Goal: Transaction & Acquisition: Obtain resource

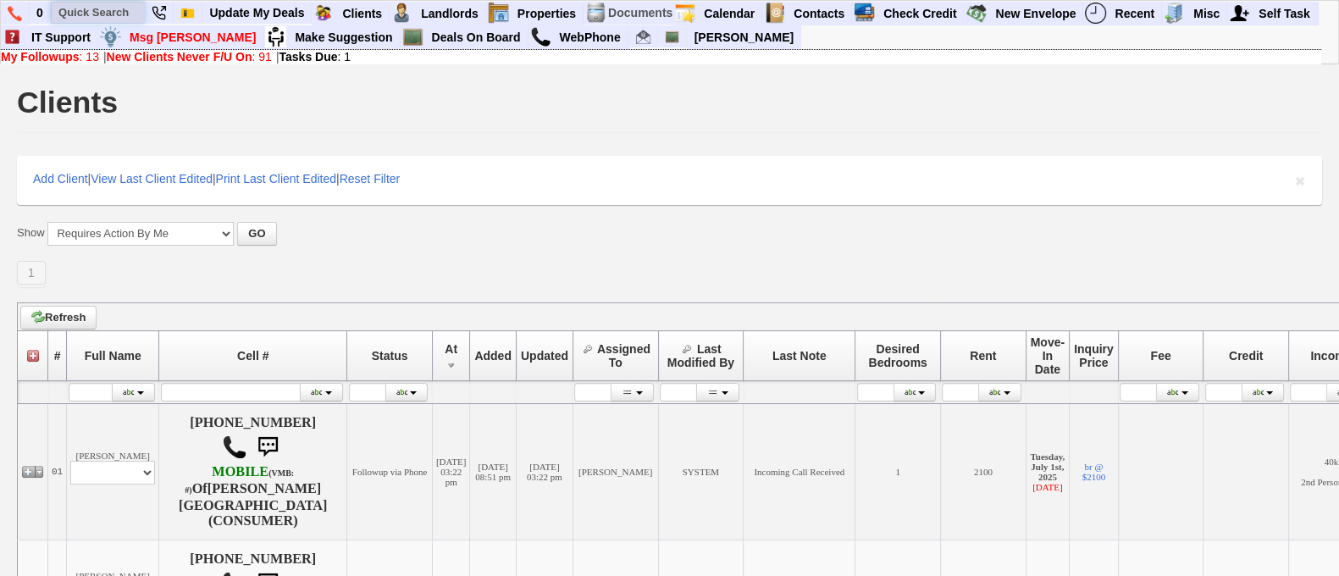
click at [70, 17] on input "text" at bounding box center [98, 12] width 93 height 21
click at [135, 15] on input "jackie maldonaldo" at bounding box center [98, 12] width 93 height 21
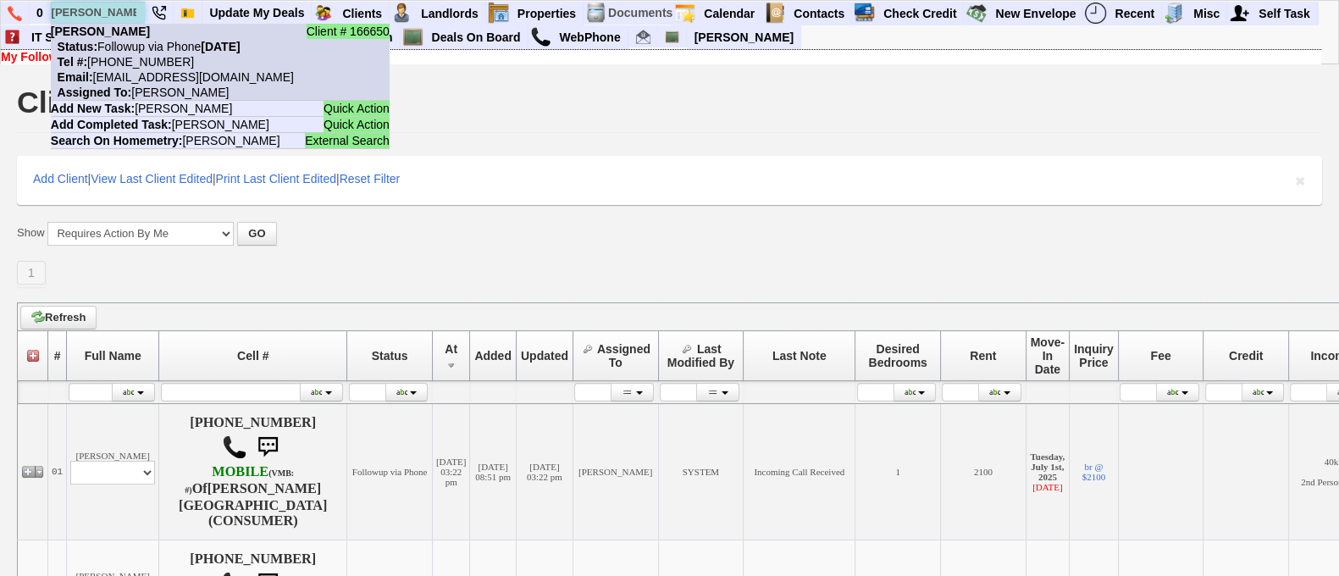
type input "jackie maldona"
click at [159, 57] on nobr "Tel #: 347-753-3077" at bounding box center [122, 62] width 143 height 14
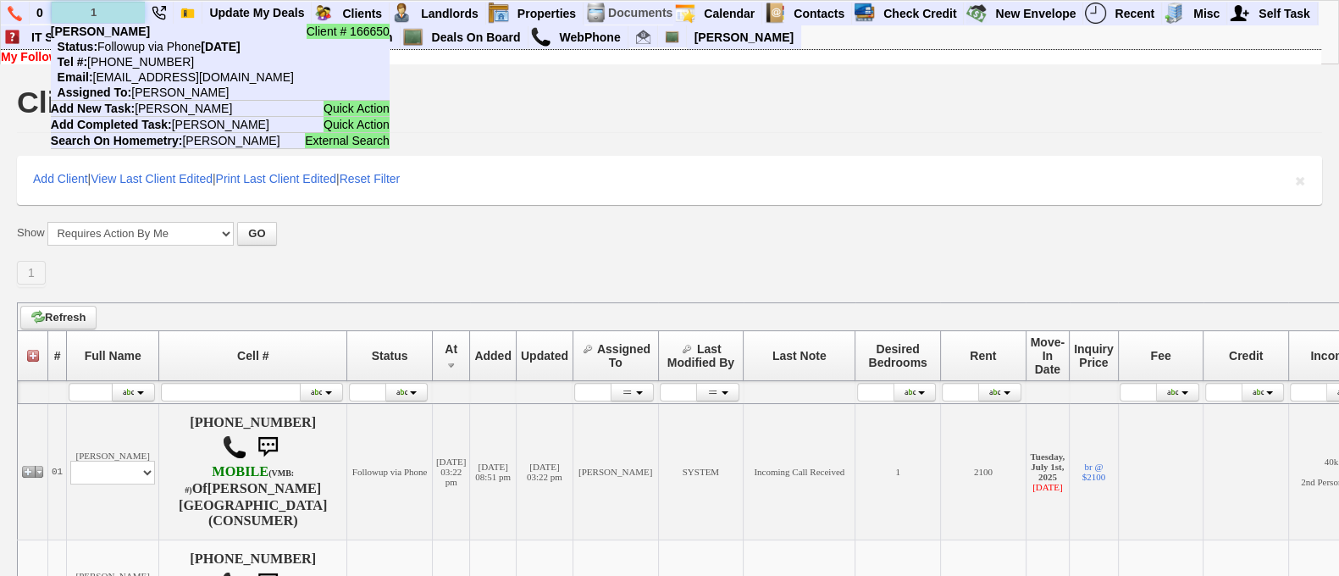
click at [107, 7] on input "1" at bounding box center [98, 12] width 93 height 21
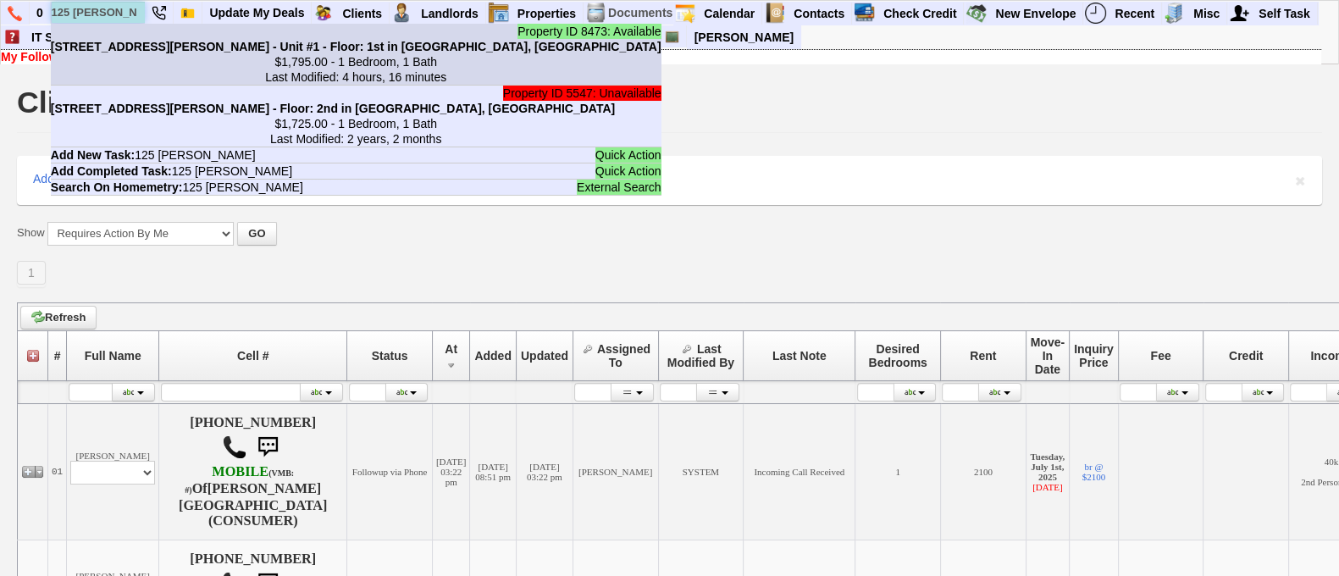
type input "125 cooper"
click at [145, 41] on b "125 Cooper Dr - Bldg #A - Unit #1 - Floor: 1st in New Rochelle, NY" at bounding box center [356, 47] width 610 height 14
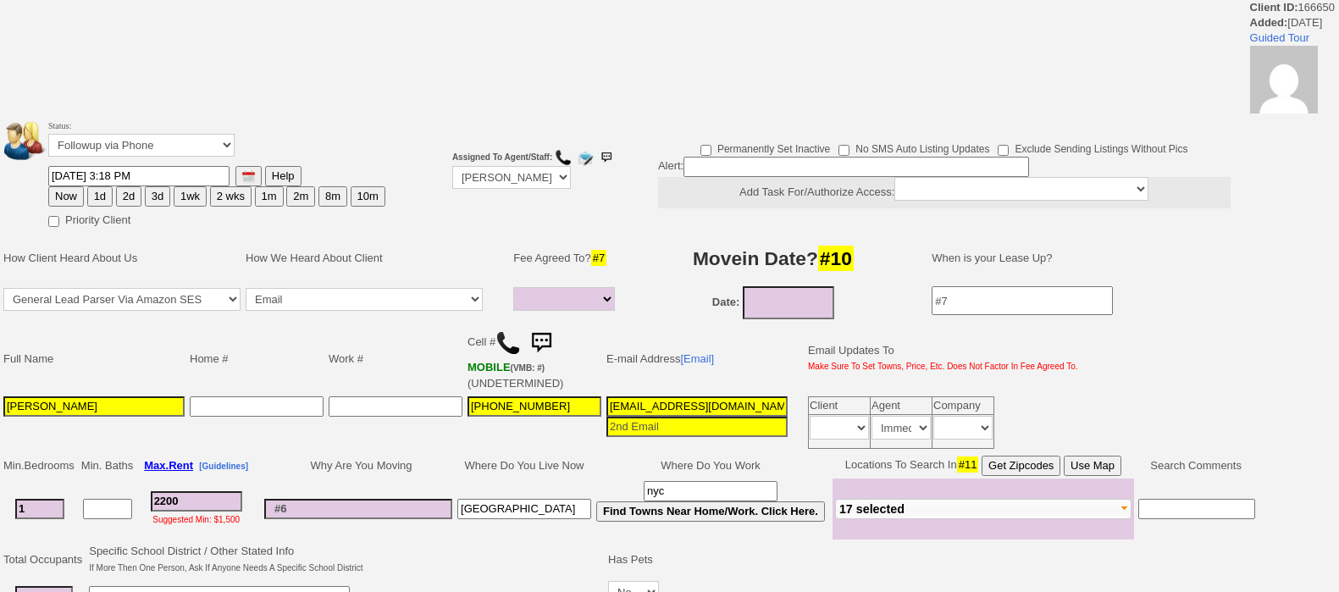
select select
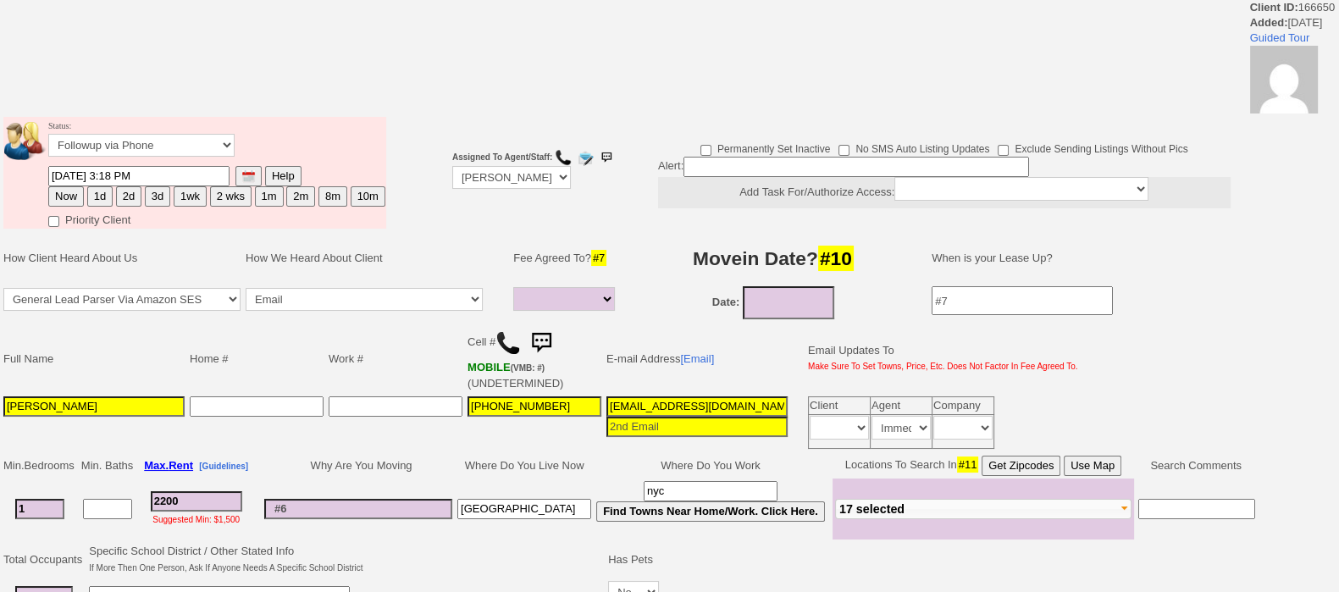
click at [134, 400] on input "[PERSON_NAME]" at bounding box center [93, 406] width 181 height 20
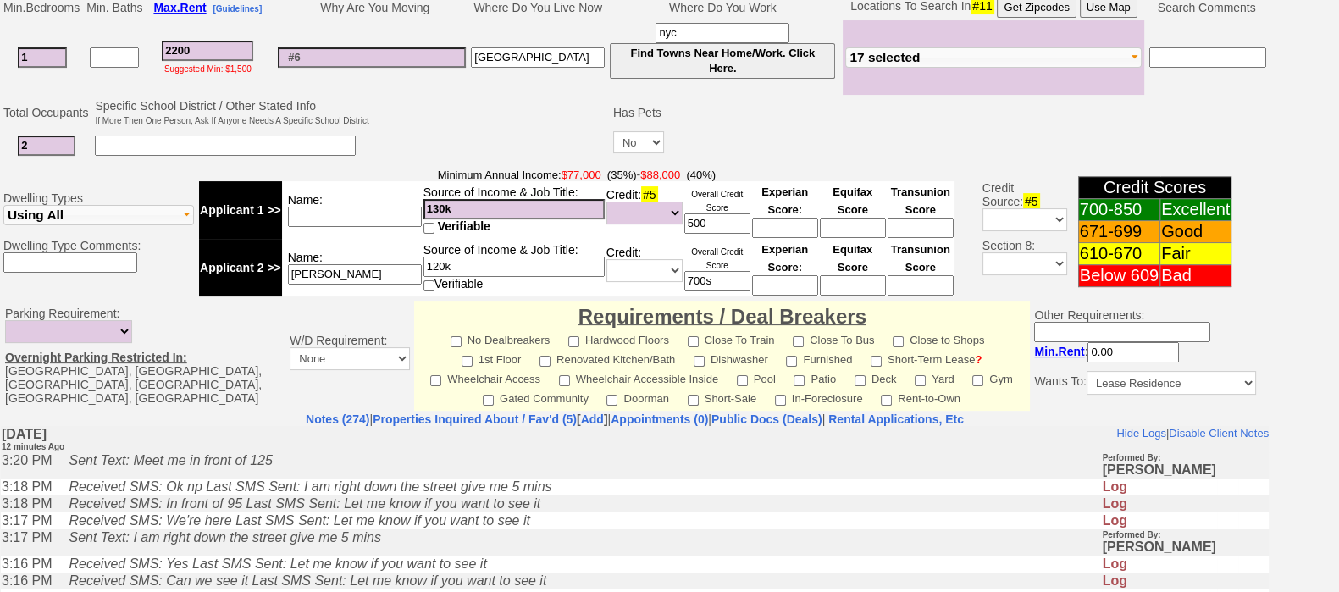
scroll to position [761, 0]
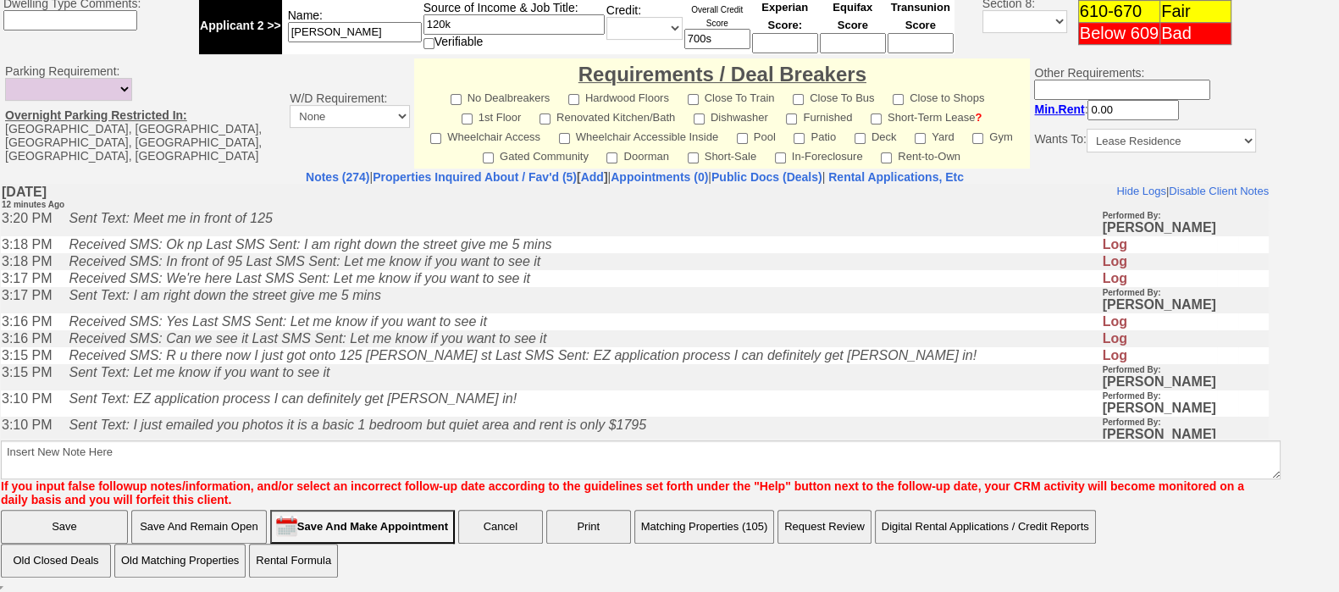
type input "Jackie Maldonado and Jonathan Brooks"
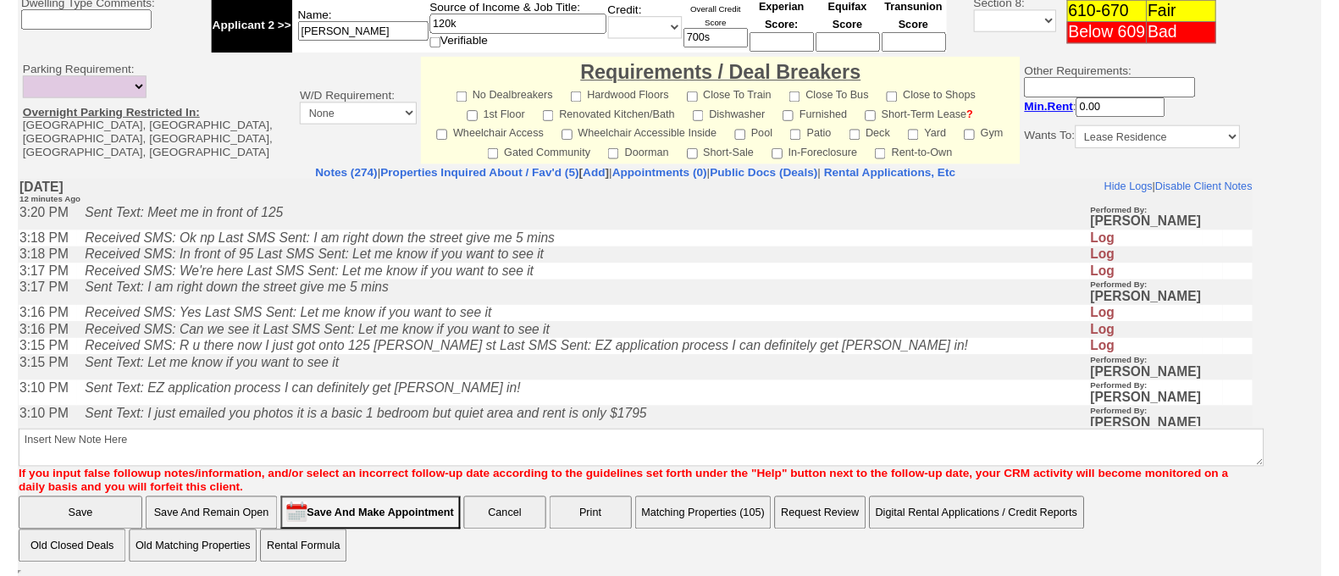
scroll to position [0, 0]
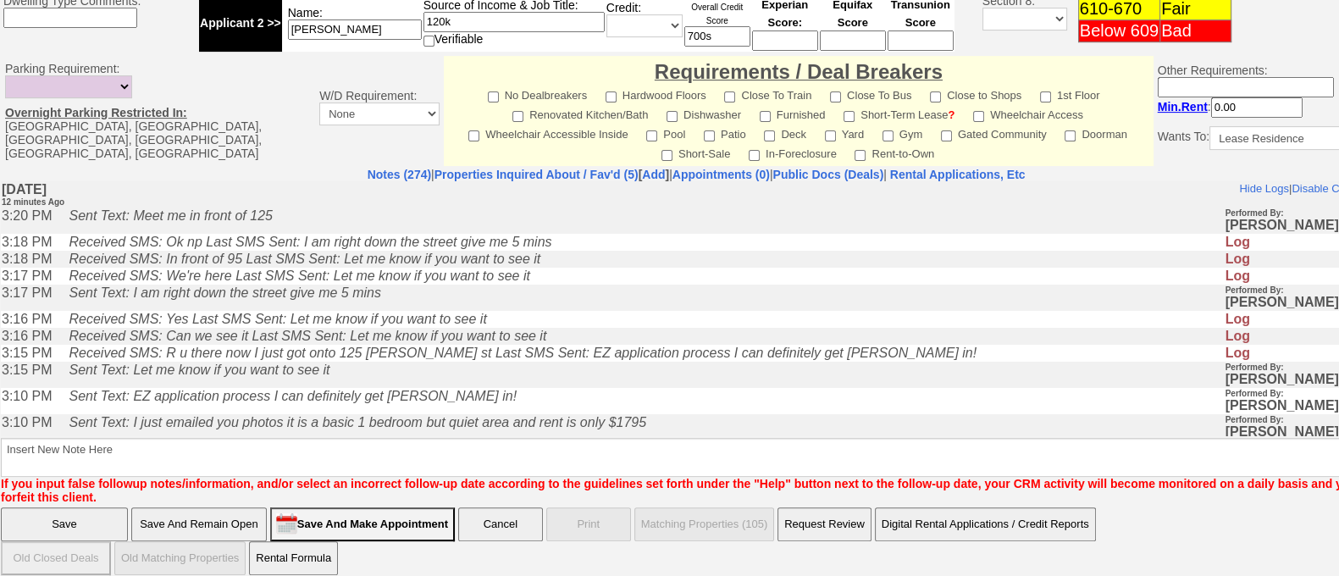
click at [214, 514] on input "Save And Remain Open" at bounding box center [198, 524] width 135 height 34
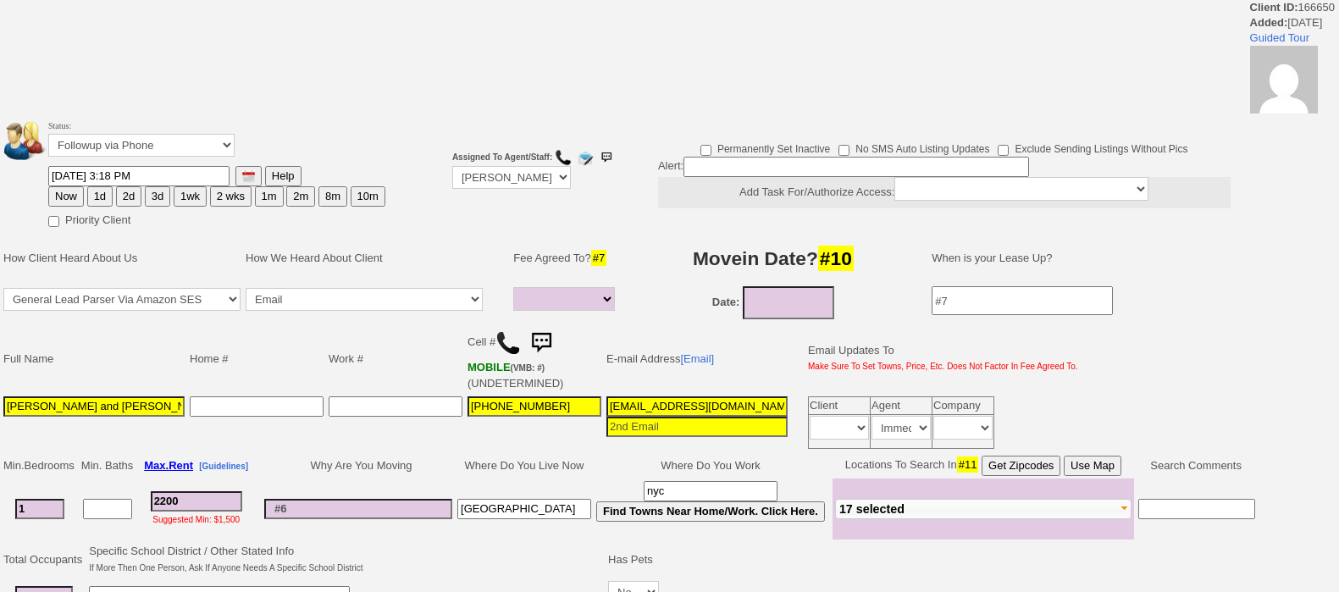
select select
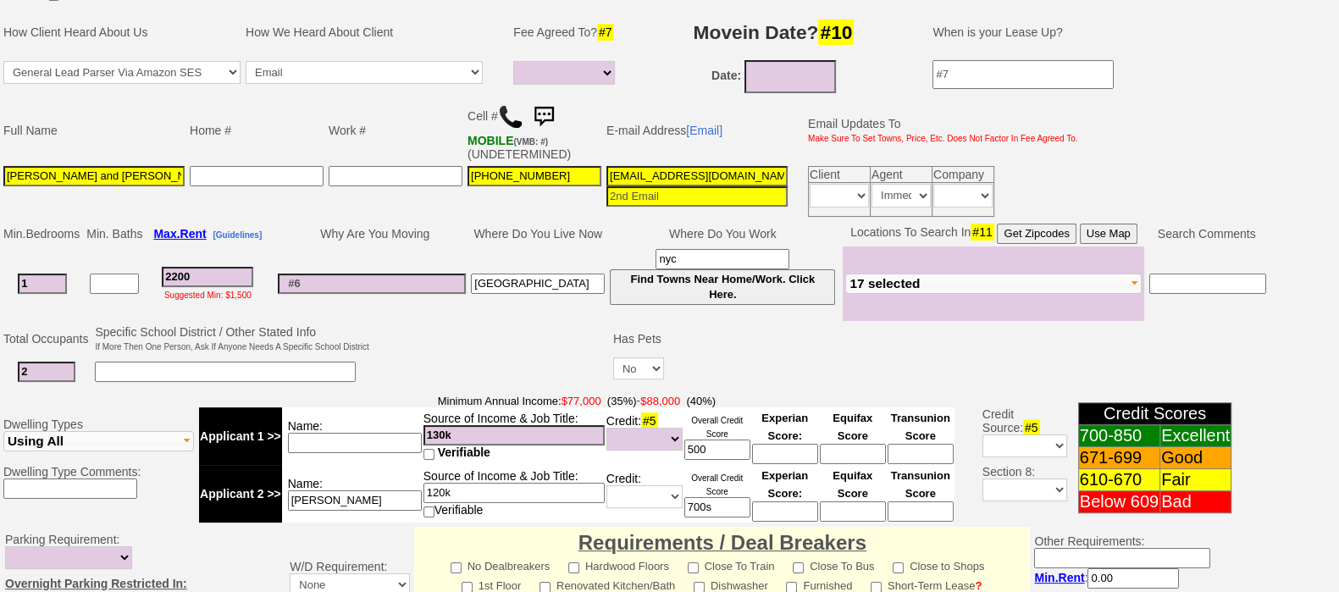
scroll to position [361, 0]
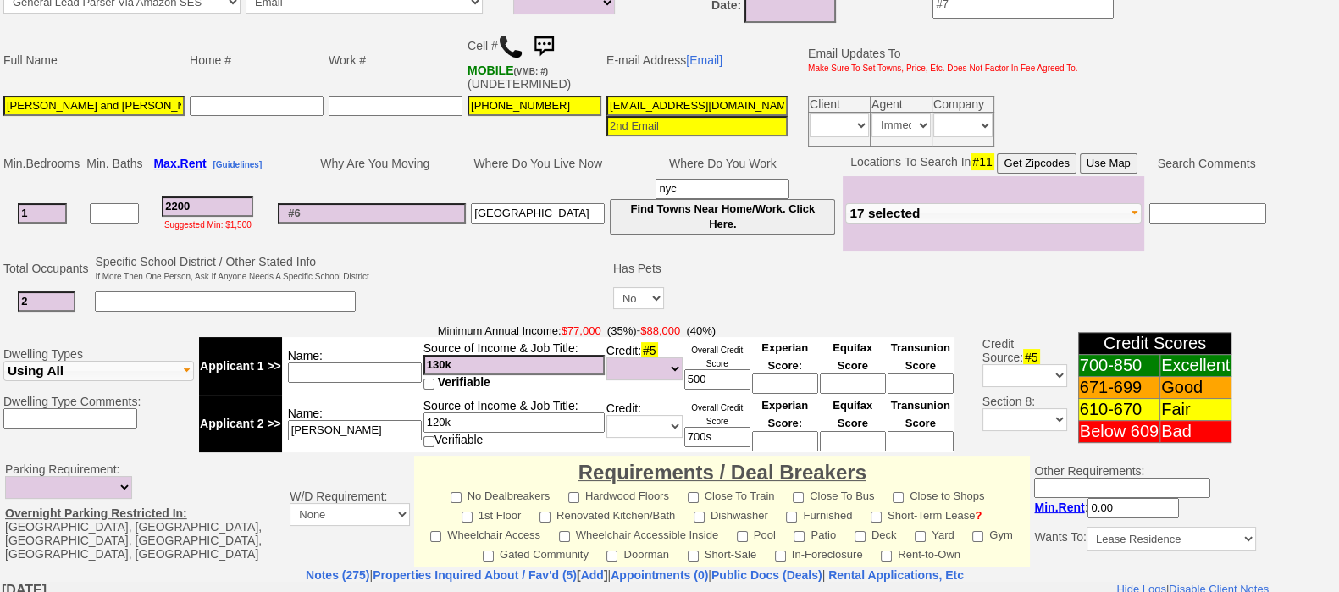
click at [682, 96] on input "mrsddeniro@aol.com" at bounding box center [696, 106] width 181 height 20
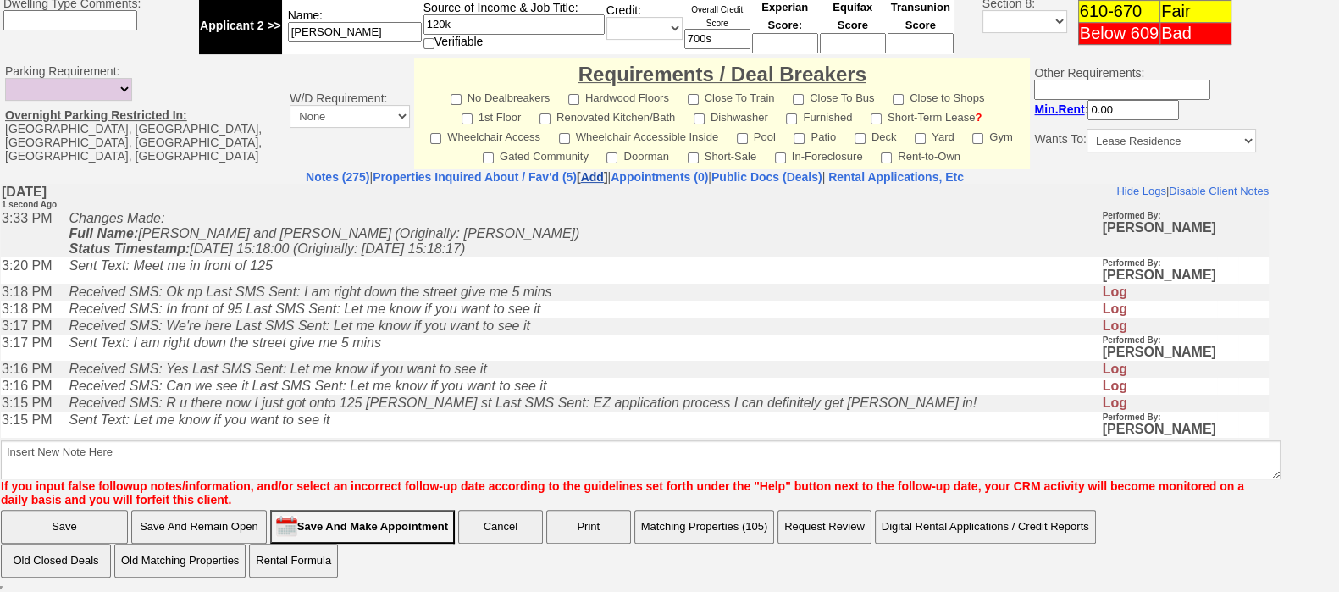
click at [581, 172] on link "Add" at bounding box center [592, 177] width 23 height 14
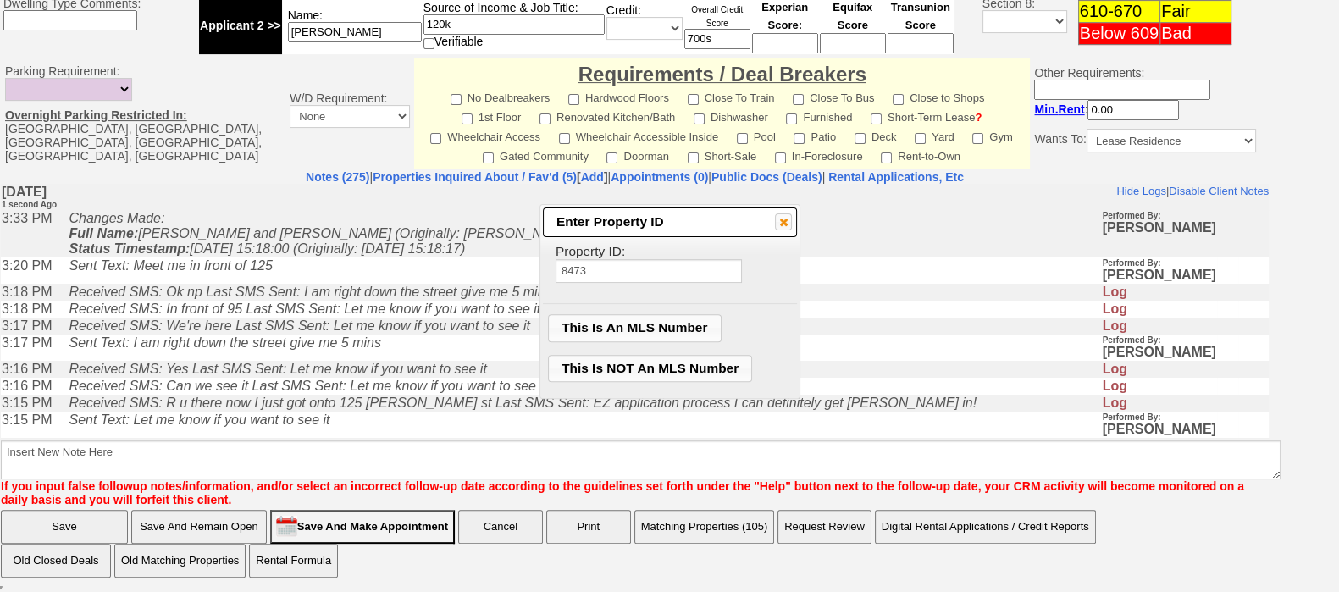
type input "8473"
click at [656, 373] on span "This Is NOT An MLS Number" at bounding box center [650, 368] width 203 height 25
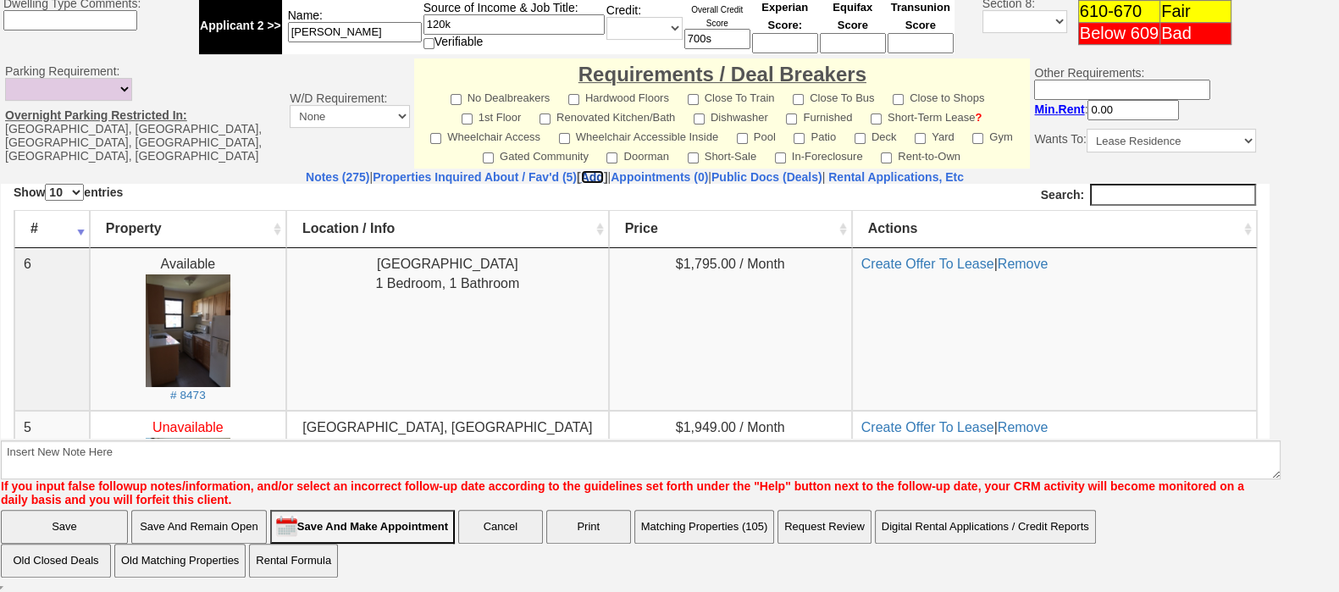
scroll to position [0, 0]
click at [897, 264] on link "Create Offer To Lease" at bounding box center [927, 263] width 133 height 14
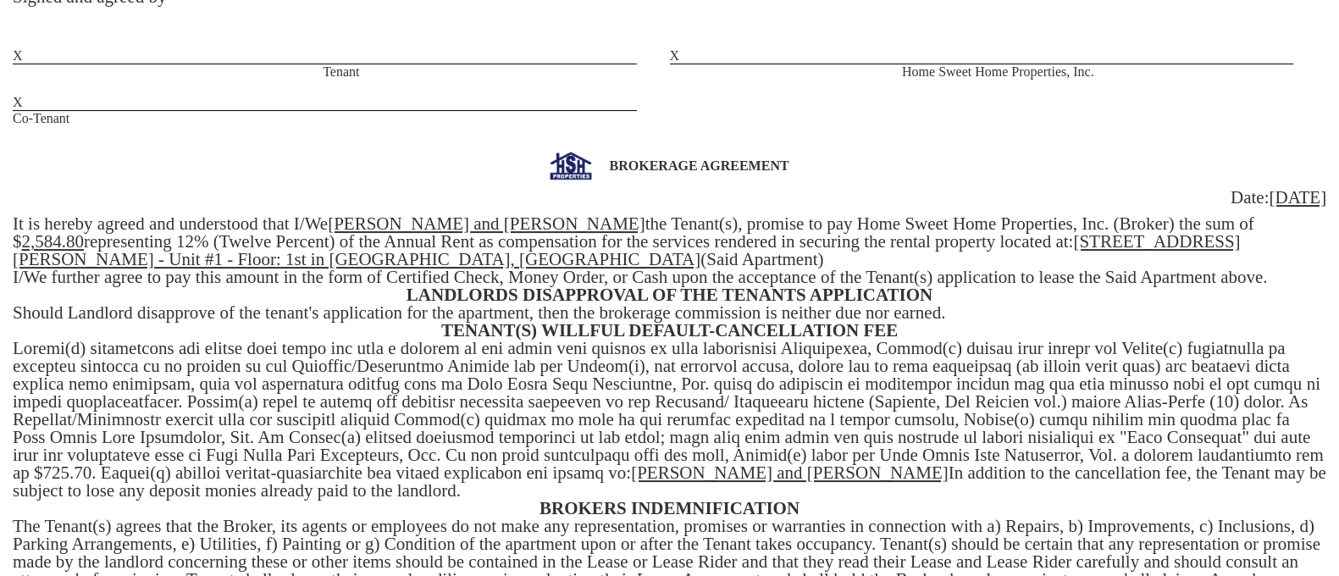
scroll to position [419, 0]
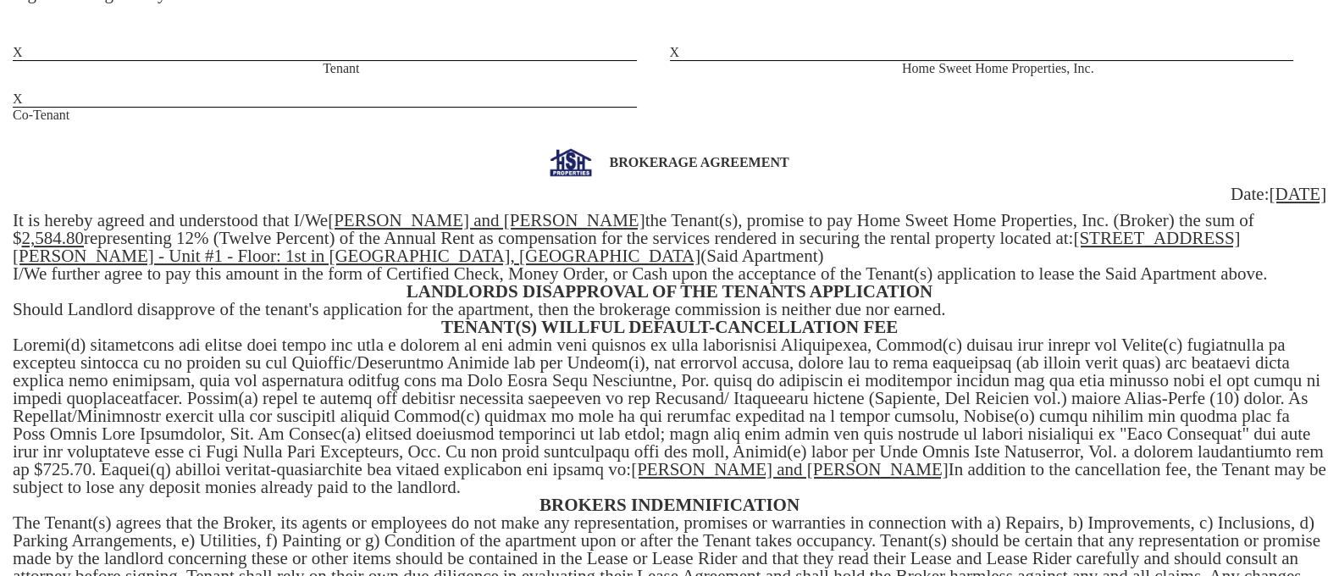
click at [85, 228] on u "2,584.80" at bounding box center [53, 238] width 63 height 20
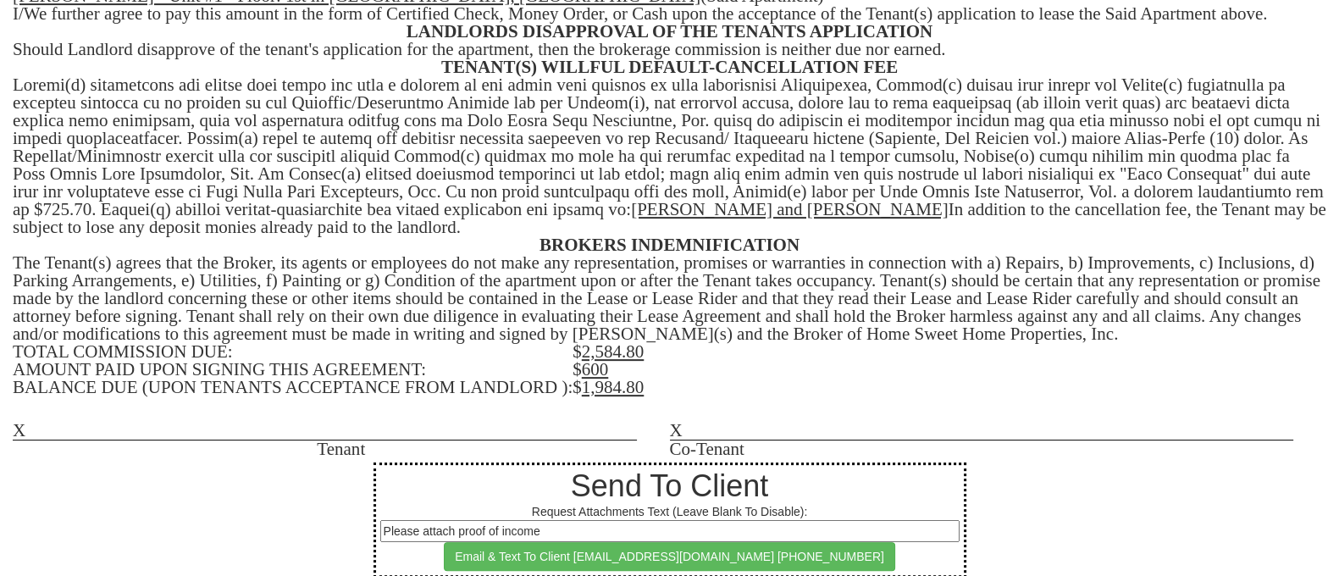
click at [634, 341] on u "2,584.80" at bounding box center [613, 351] width 63 height 20
click at [611, 361] on td "$ 600" at bounding box center [949, 370] width 754 height 18
click at [629, 377] on u "1,984.80" at bounding box center [613, 387] width 63 height 20
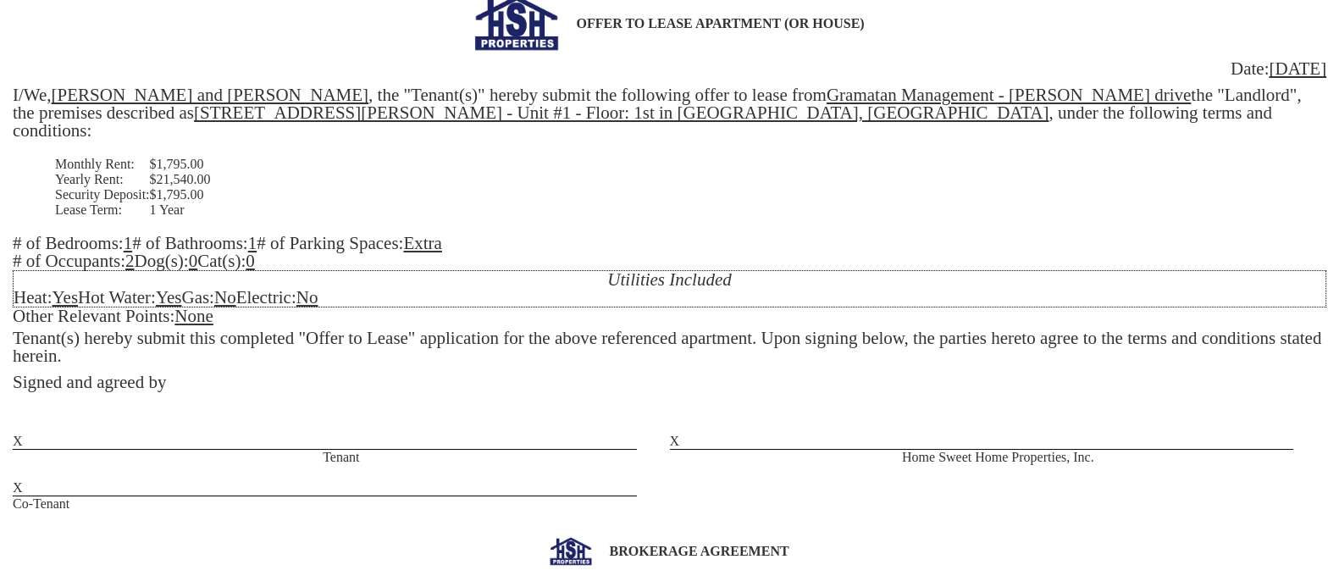
scroll to position [0, 0]
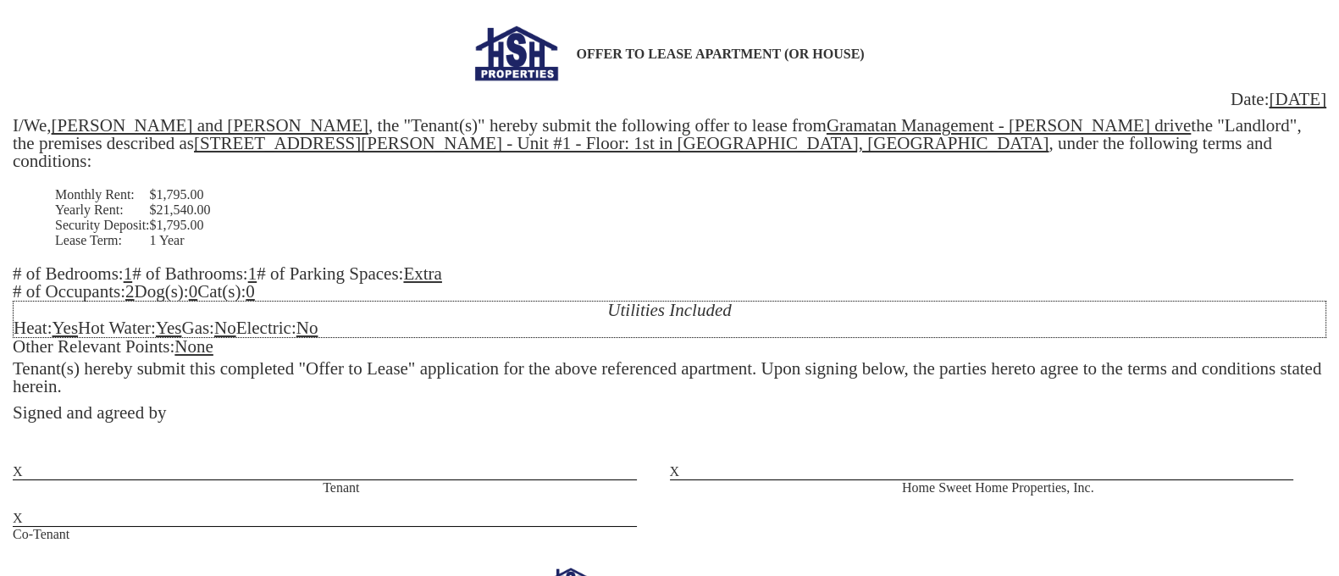
click at [223, 331] on div "OFFER TO LEASE APARTMENT (OR HOUSE) Date: [DATE] I/We, [PERSON_NAME] and [PERSO…" at bounding box center [669, 283] width 1313 height 516
drag, startPoint x: 1054, startPoint y: 123, endPoint x: 895, endPoint y: 117, distance: 159.3
click at [895, 117] on u "Gramatan Management - [PERSON_NAME] drive" at bounding box center [1008, 125] width 364 height 20
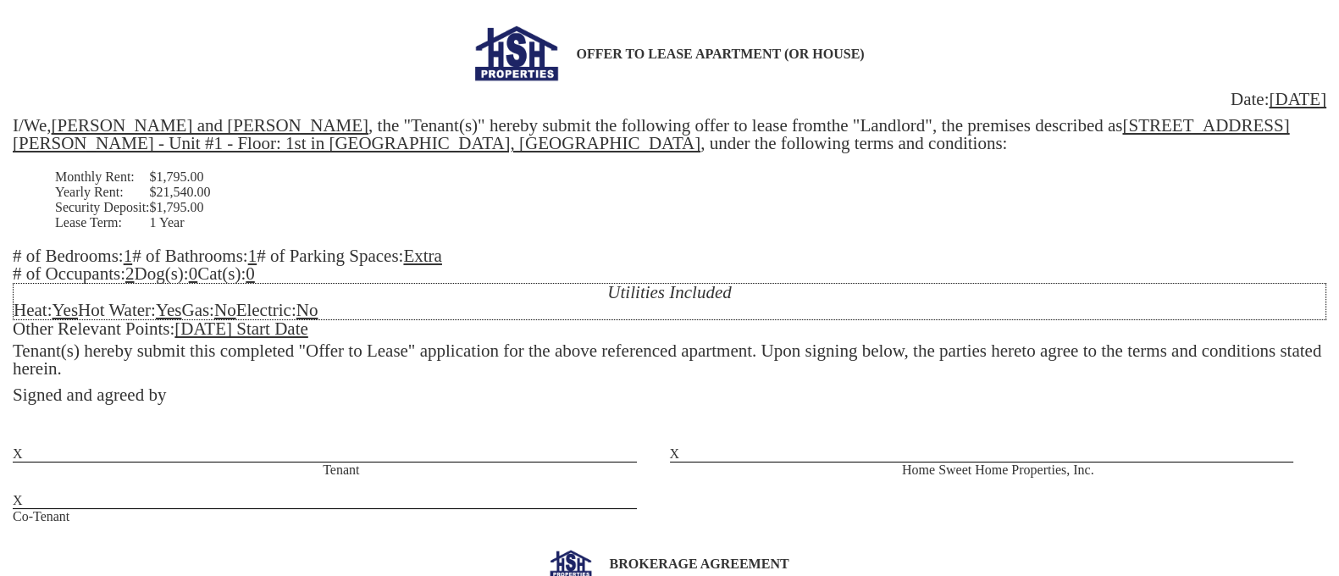
scroll to position [62, 0]
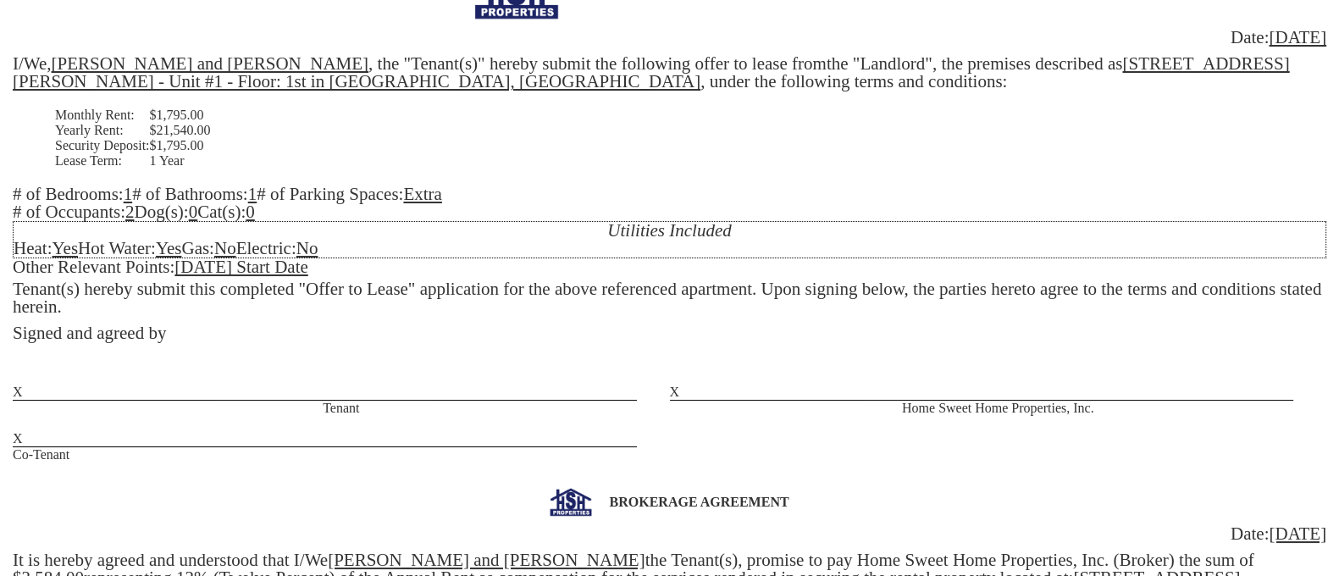
click at [1276, 58] on u "[STREET_ADDRESS][PERSON_NAME] - Unit #1 - Floor: 1st in [GEOGRAPHIC_DATA], [GEO…" at bounding box center [651, 72] width 1277 height 38
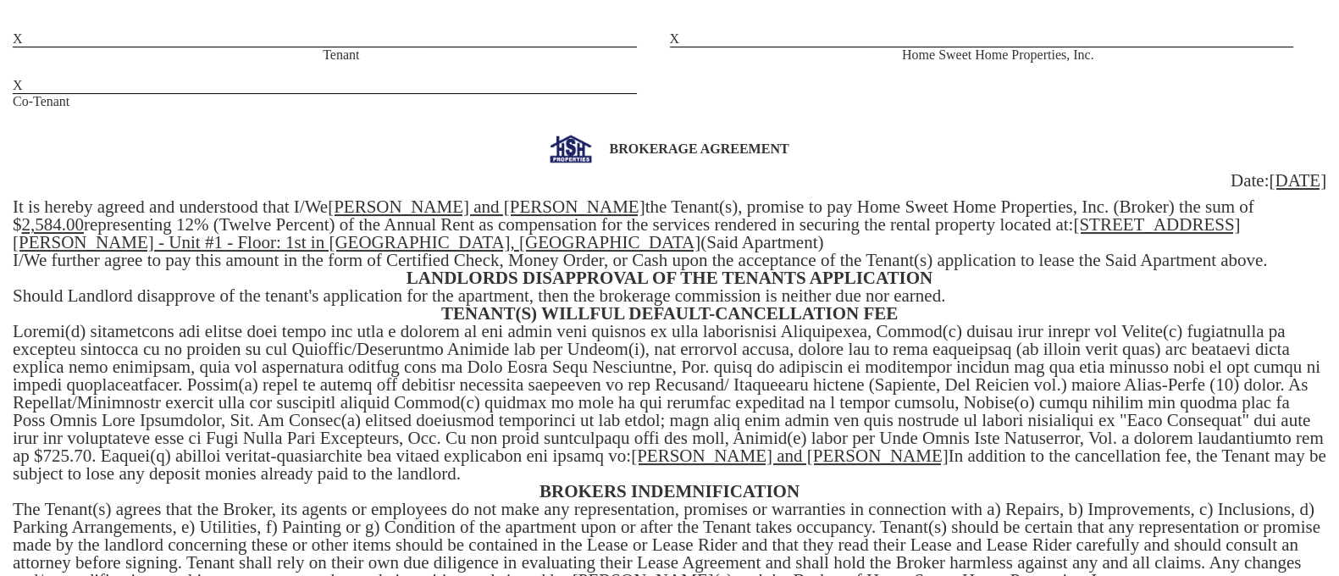
click at [1173, 223] on u "125 Cooper Dr - Bldg #A - Unit #1 - Floor: 1st in New Rochelle, NY" at bounding box center [626, 233] width 1227 height 38
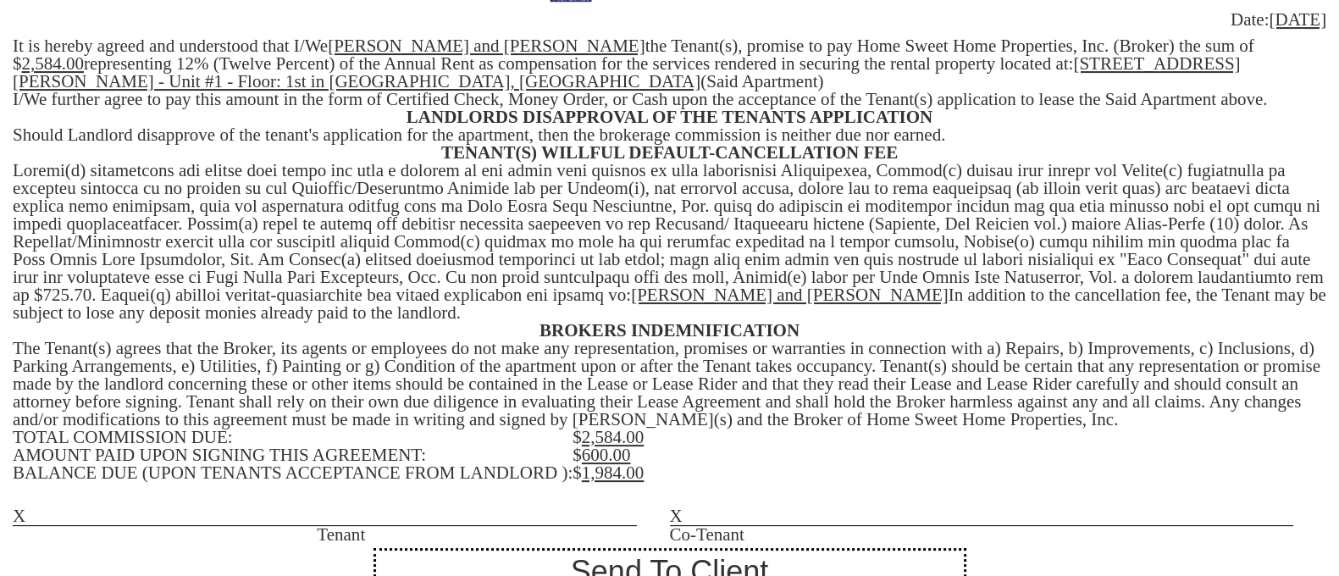
scroll to position [679, 0]
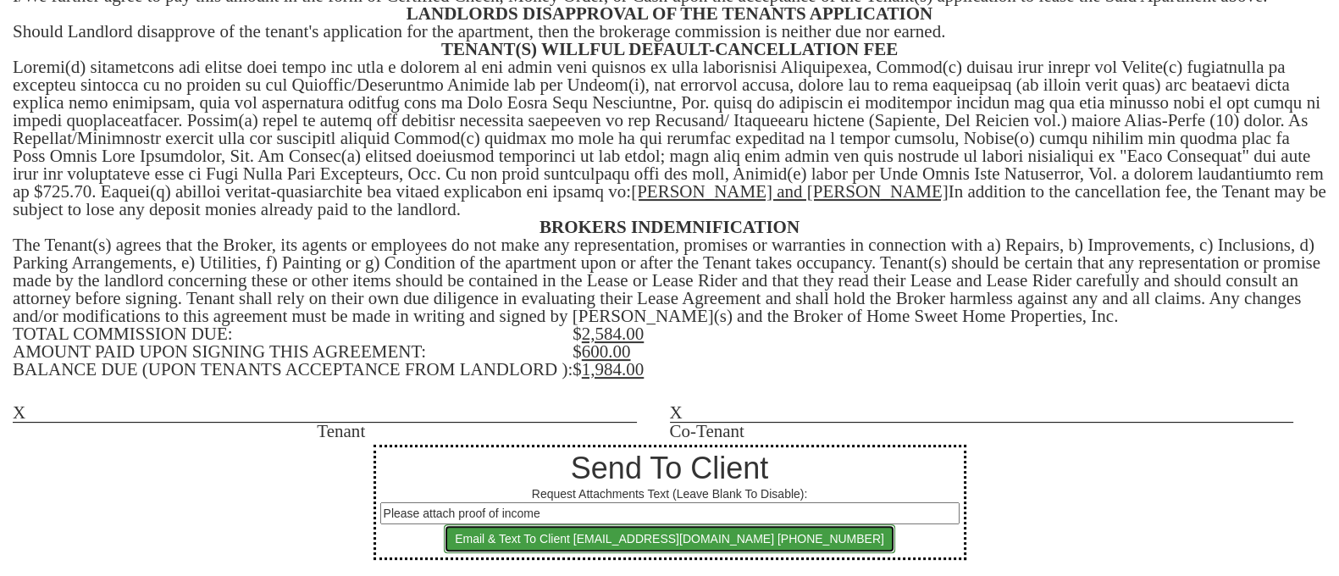
click at [701, 528] on button "Email & Text To Client mrsddeniro@aol.com 347-753-3077" at bounding box center [669, 538] width 451 height 29
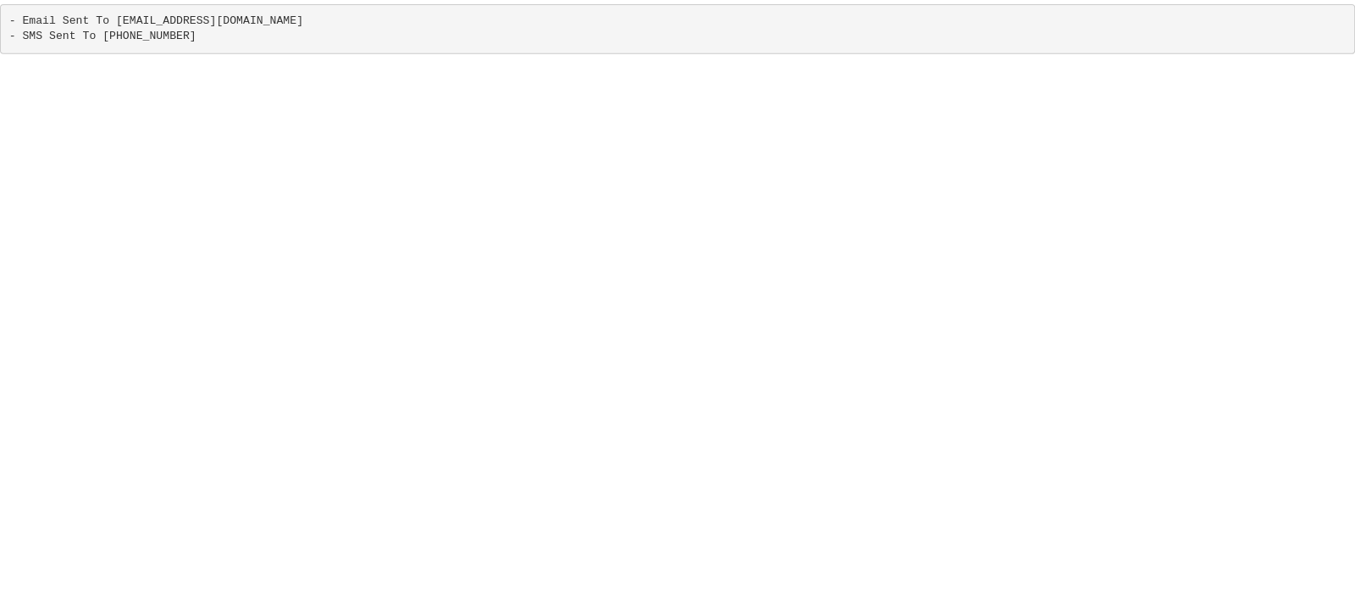
scroll to position [0, 0]
